Goal: Information Seeking & Learning: Learn about a topic

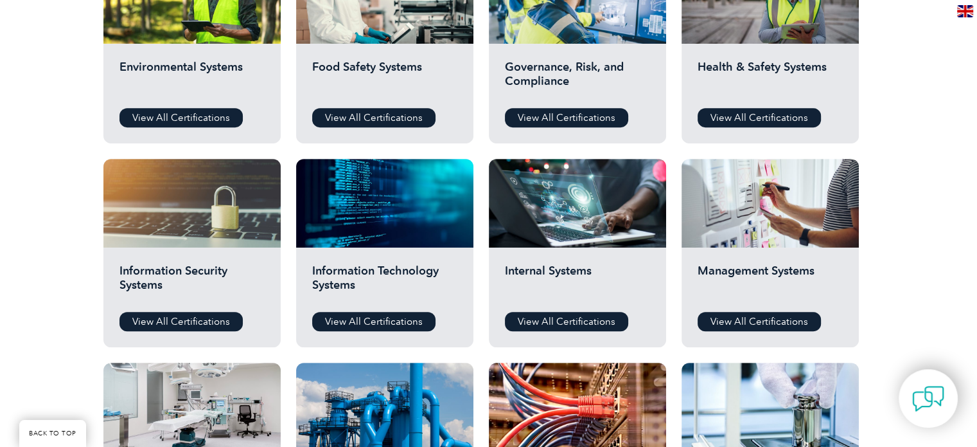
scroll to position [536, 0]
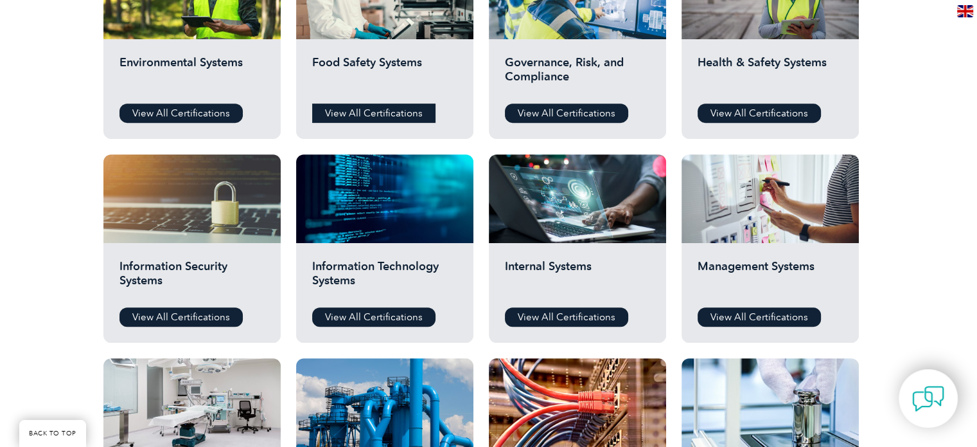
click at [362, 114] on link "View All Certifications" at bounding box center [373, 112] width 123 height 19
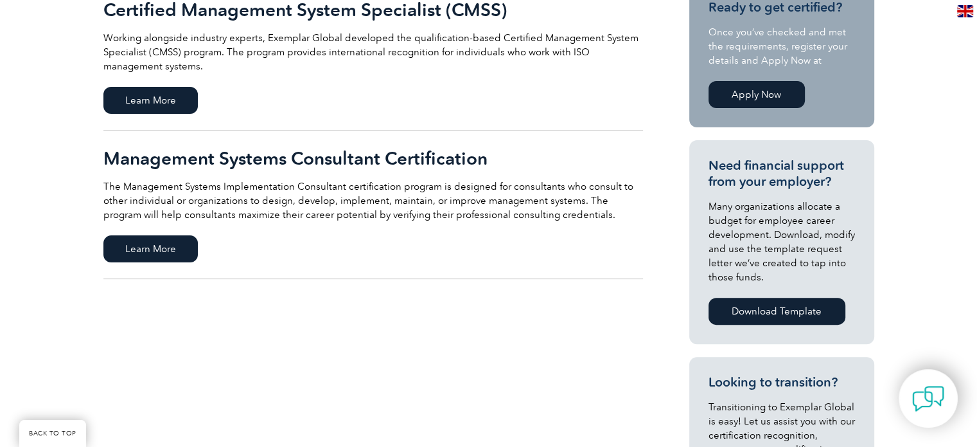
scroll to position [365, 0]
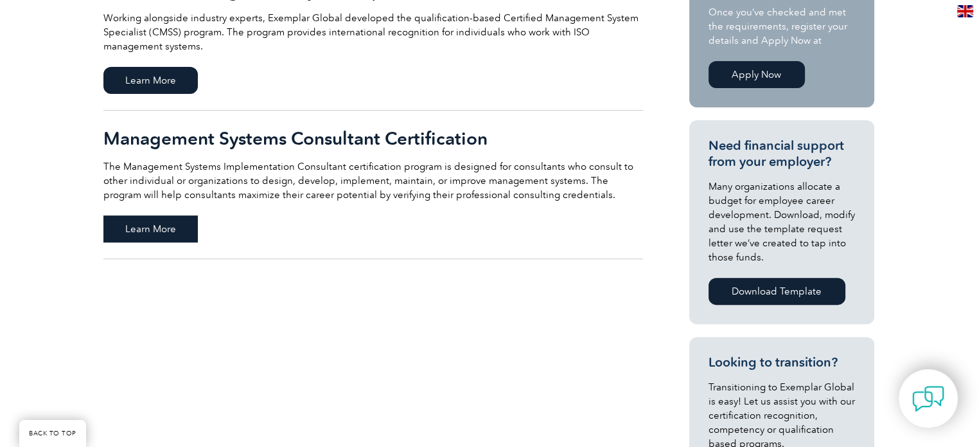
click at [150, 220] on span "Learn More" at bounding box center [150, 228] width 94 height 27
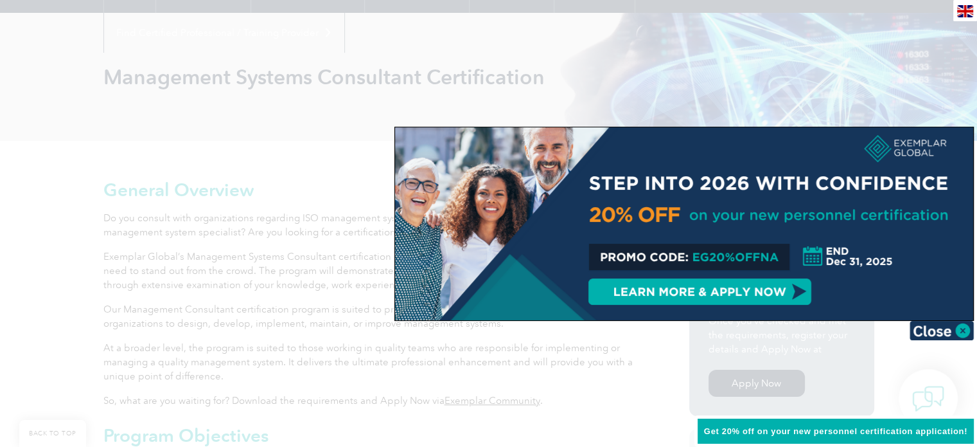
scroll to position [158, 0]
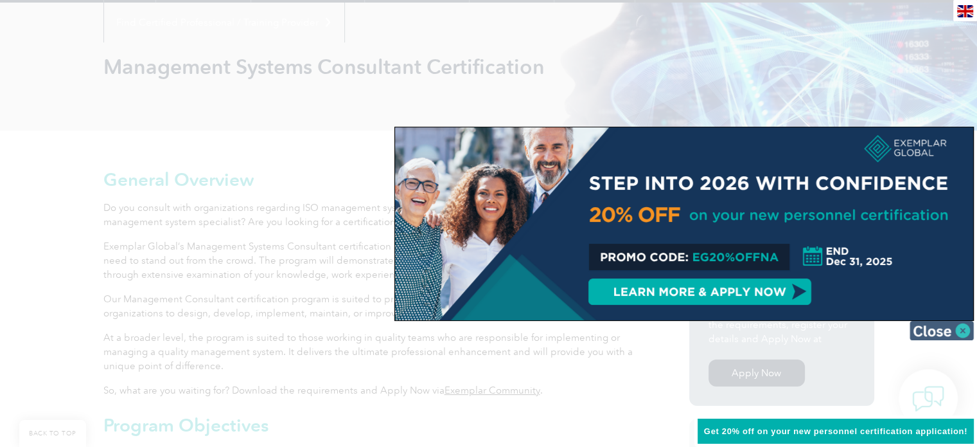
click at [956, 330] on img at bounding box center [942, 330] width 64 height 19
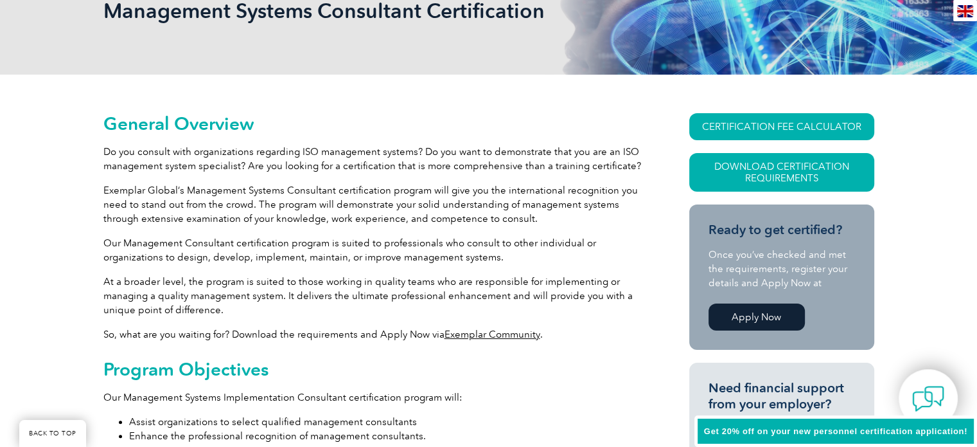
scroll to position [0, 0]
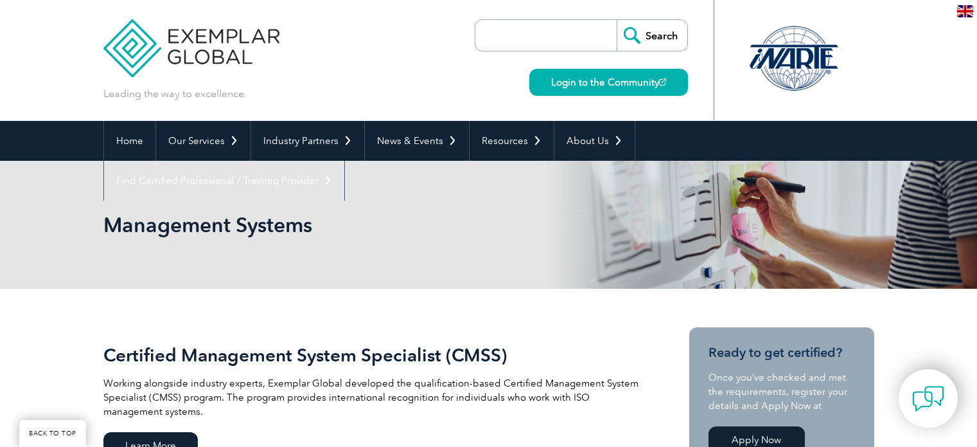
scroll to position [365, 0]
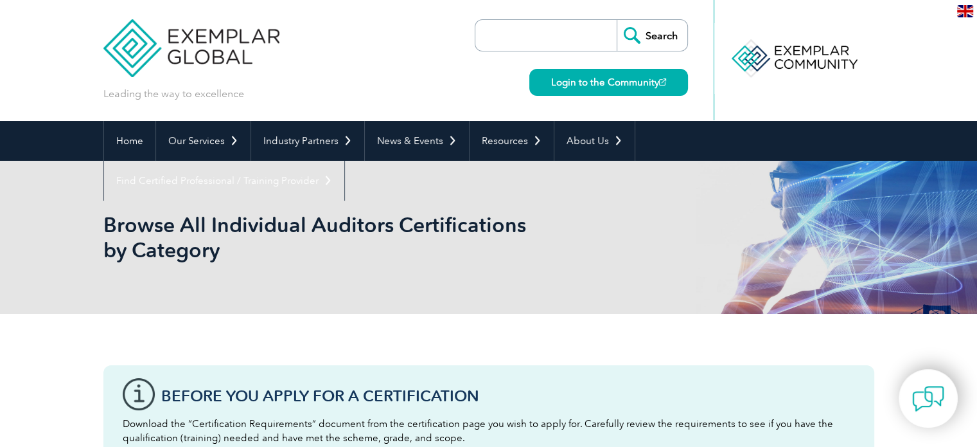
click at [531, 37] on input "search" at bounding box center [549, 35] width 135 height 31
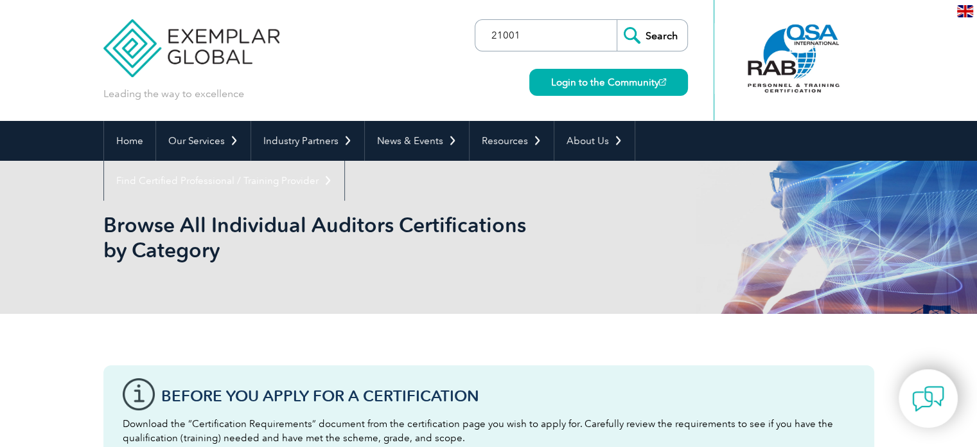
type input "21001"
click at [617, 20] on input "Search" at bounding box center [652, 35] width 71 height 31
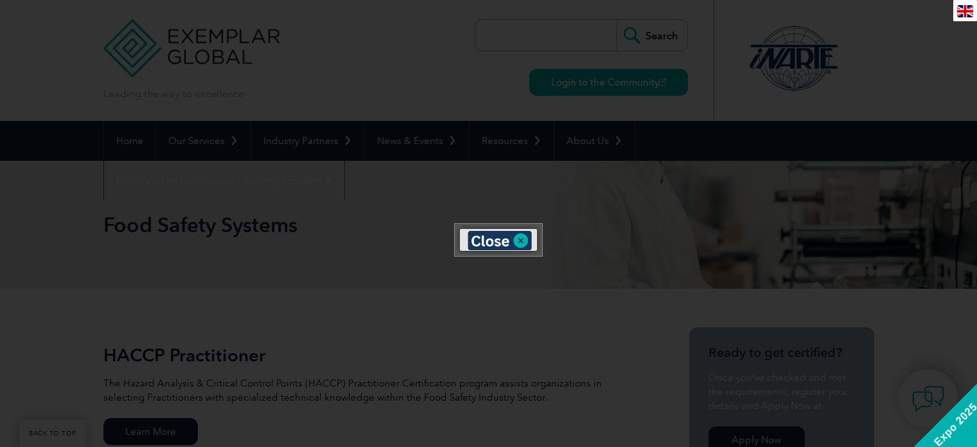
scroll to position [391, 0]
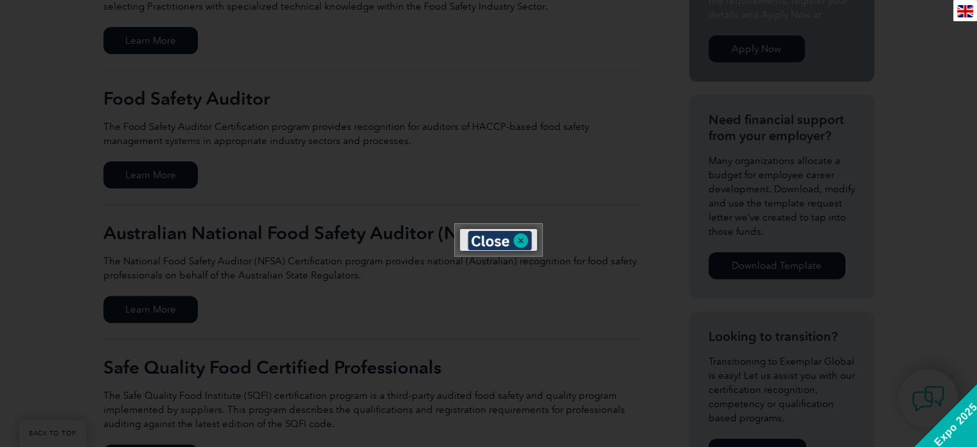
click at [971, 172] on html "BACK TO TOP Leading the way to excellence ▼" at bounding box center [488, 427] width 977 height 1636
click at [524, 233] on img at bounding box center [500, 240] width 64 height 19
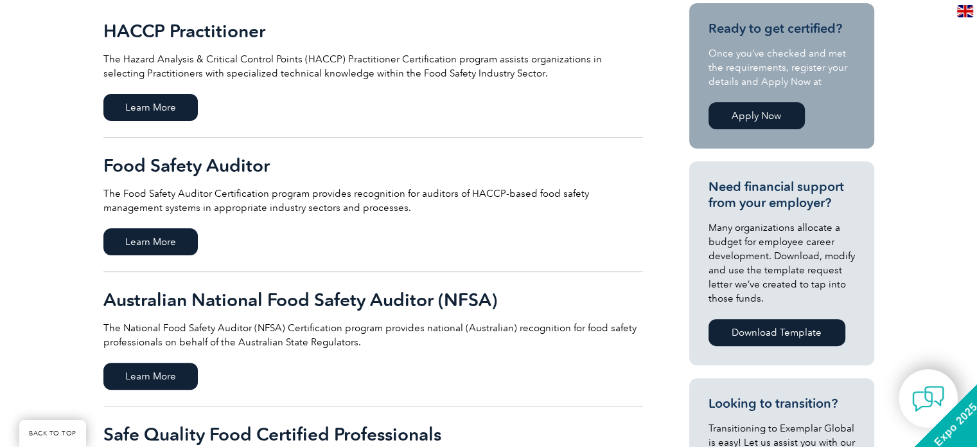
scroll to position [227, 0]
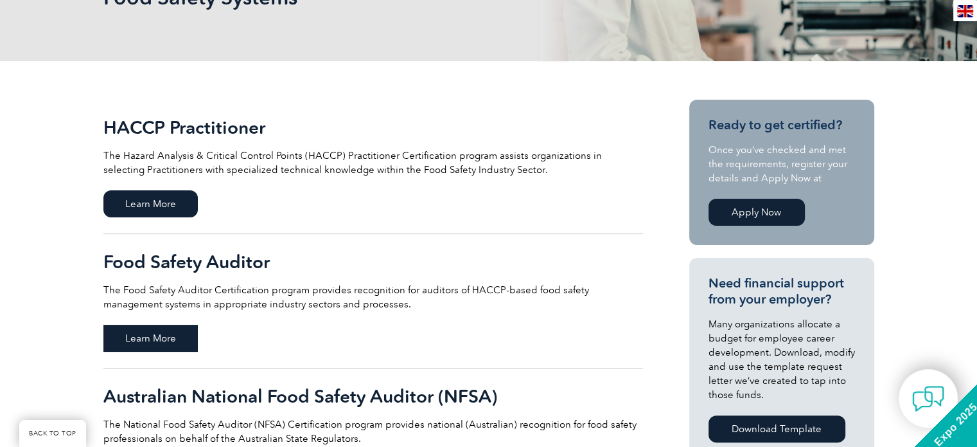
click at [157, 330] on span "Learn More" at bounding box center [150, 337] width 94 height 27
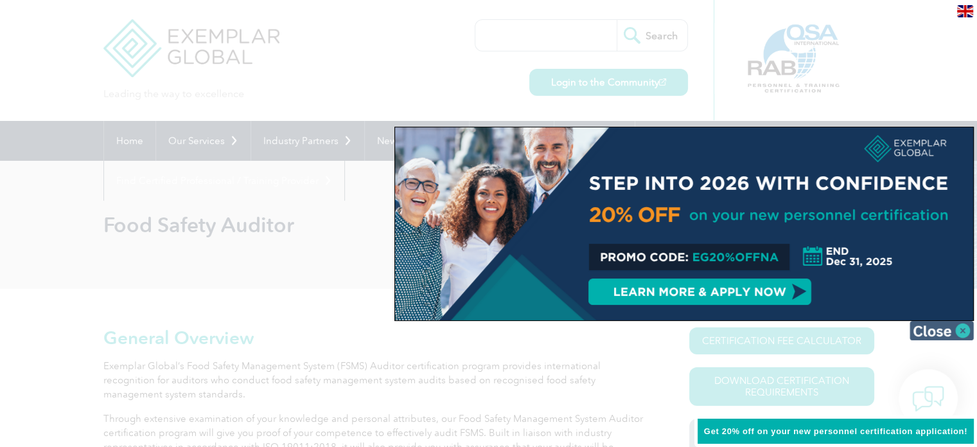
click at [945, 325] on img at bounding box center [942, 330] width 64 height 19
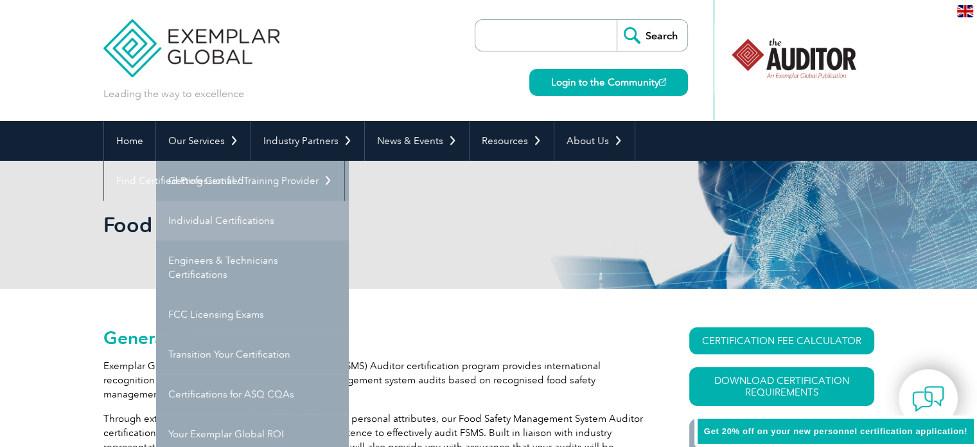
click at [224, 226] on link "Individual Certifications" at bounding box center [252, 220] width 193 height 40
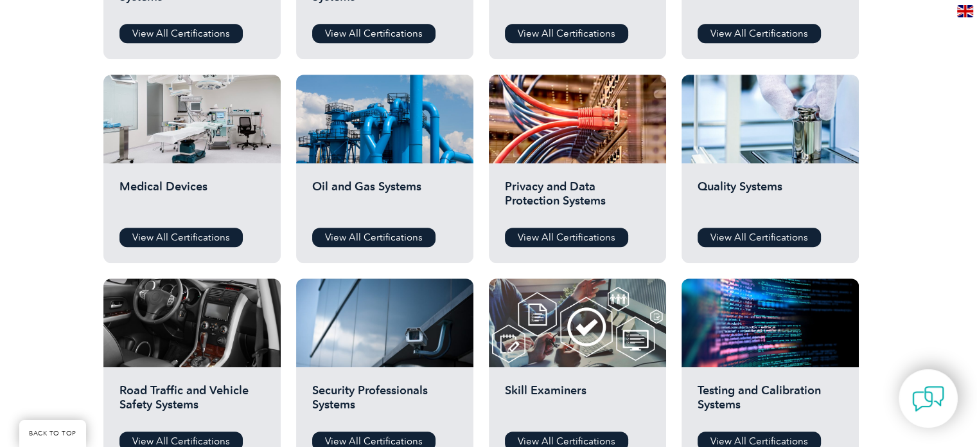
scroll to position [822, 0]
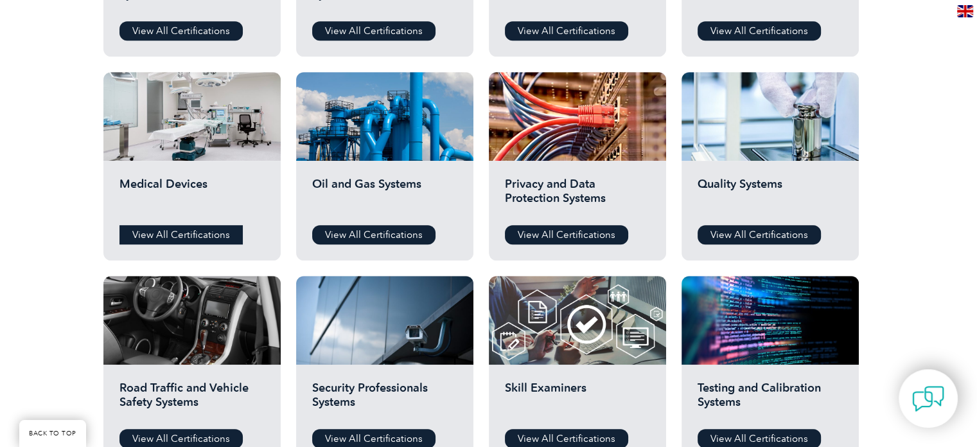
click at [202, 231] on link "View All Certifications" at bounding box center [181, 234] width 123 height 19
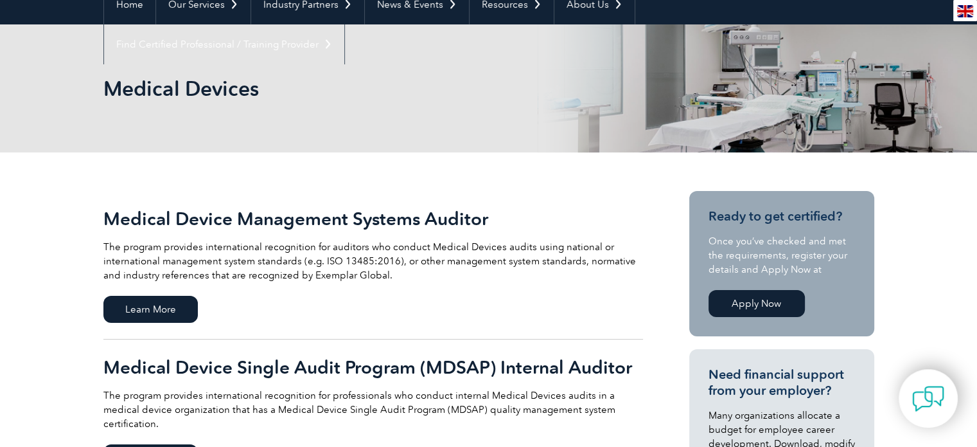
scroll to position [182, 0]
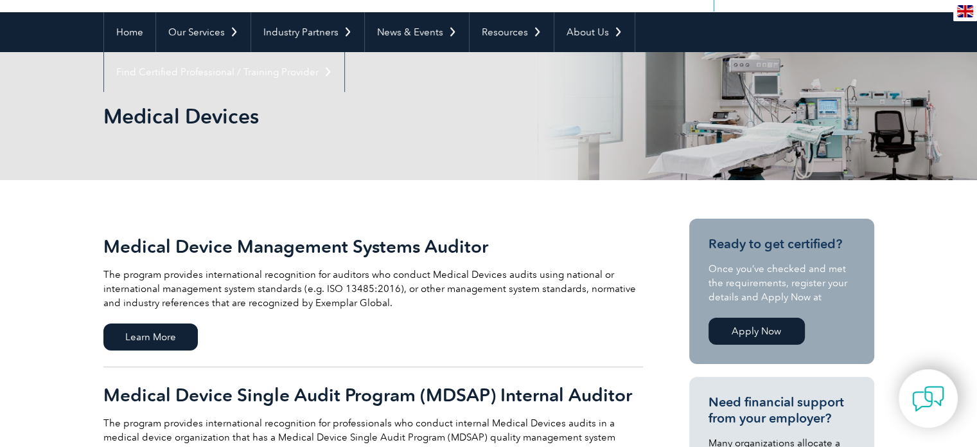
drag, startPoint x: 982, startPoint y: 88, endPoint x: 964, endPoint y: 109, distance: 26.9
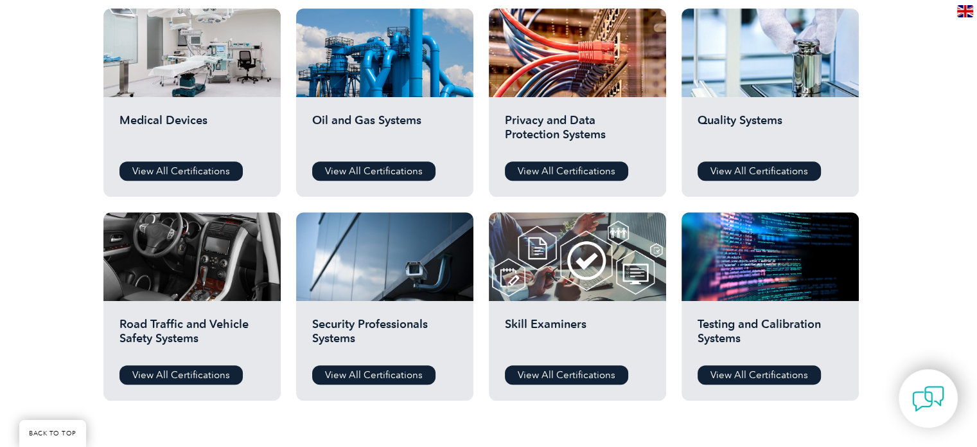
scroll to position [864, 0]
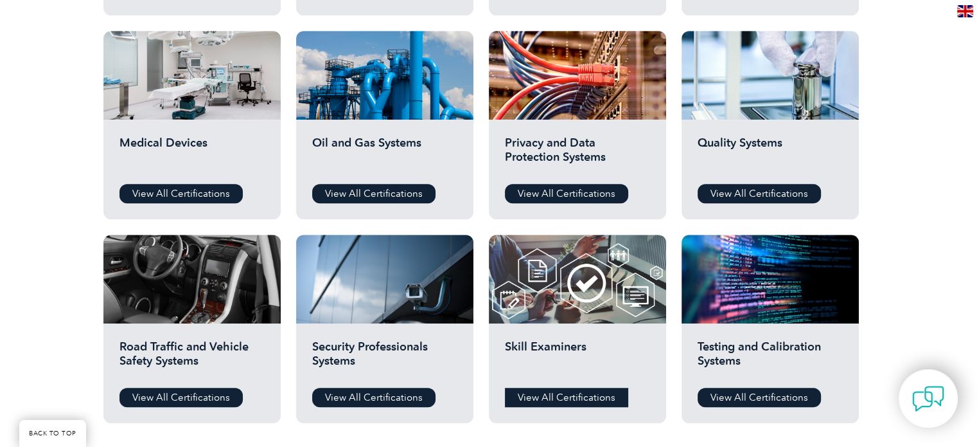
click at [565, 395] on link "View All Certifications" at bounding box center [566, 396] width 123 height 19
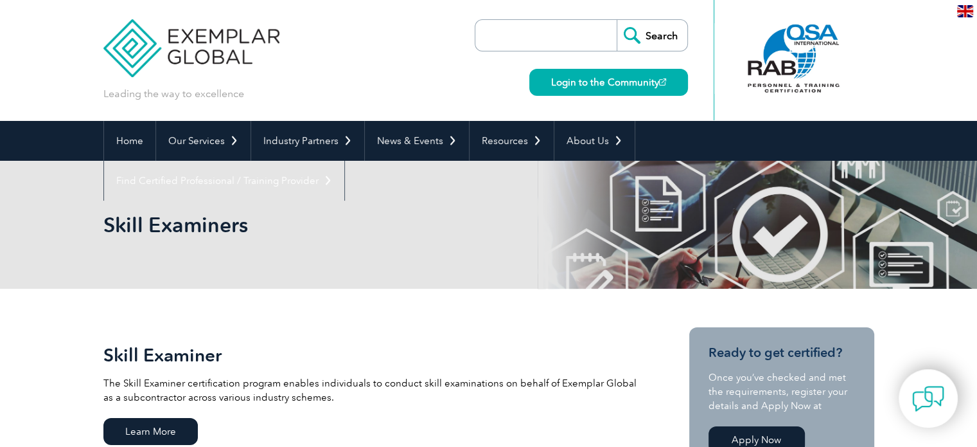
drag, startPoint x: 983, startPoint y: 79, endPoint x: 986, endPoint y: 56, distance: 23.4
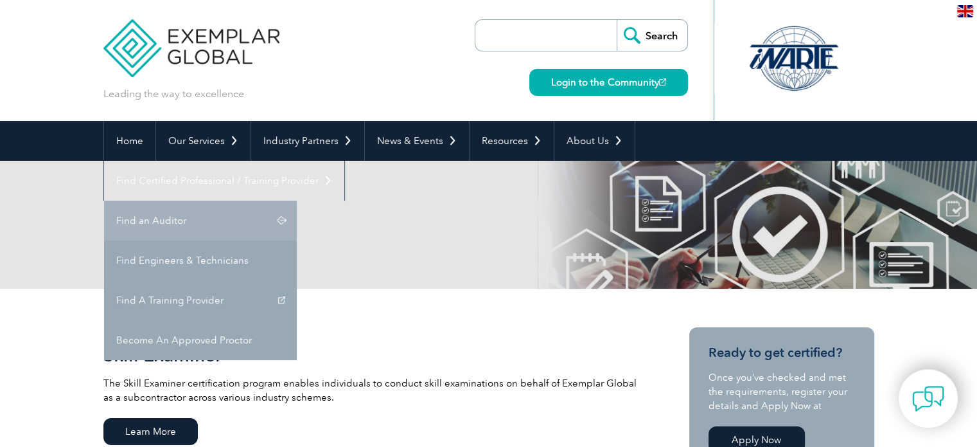
click at [297, 200] on link "Find an Auditor" at bounding box center [200, 220] width 193 height 40
